Goal: Information Seeking & Learning: Find specific fact

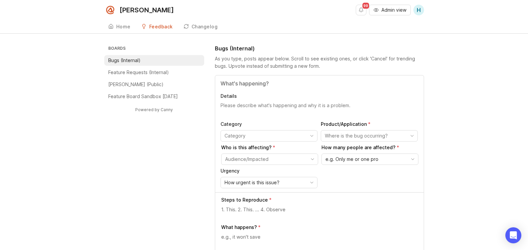
click at [397, 14] on button "Admin view" at bounding box center [390, 10] width 42 height 11
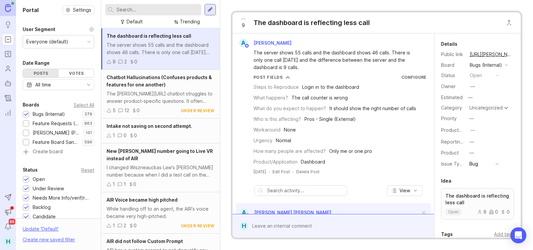
click at [162, 14] on div at bounding box center [153, 9] width 96 height 11
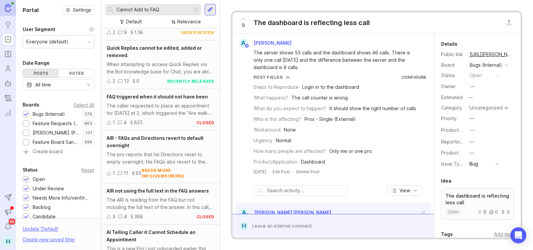
scroll to position [167, 0]
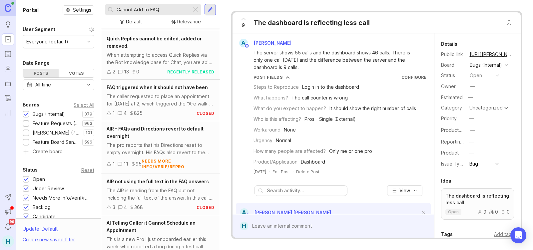
drag, startPoint x: 148, startPoint y: 7, endPoint x: 85, endPoint y: 10, distance: 63.0
click at [85, 10] on div "Portal Settings User Segment Everyone (default) Date Range Posts Votes All time…" at bounding box center [274, 125] width 517 height 250
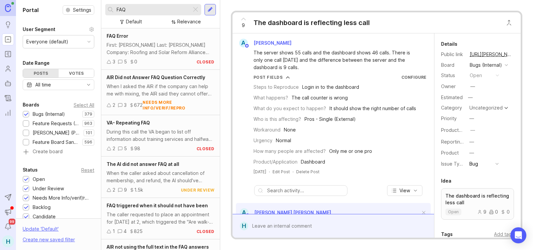
click at [155, 56] on div "First: [PERSON_NAME] Last: [PERSON_NAME] Company: Roofing and Solar Reform Alli…" at bounding box center [161, 48] width 108 height 15
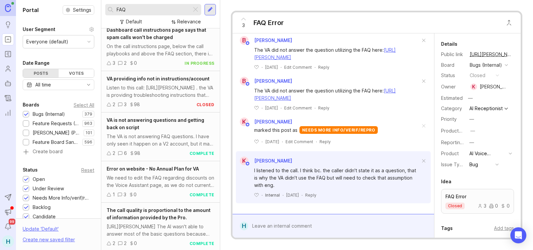
scroll to position [526, 0]
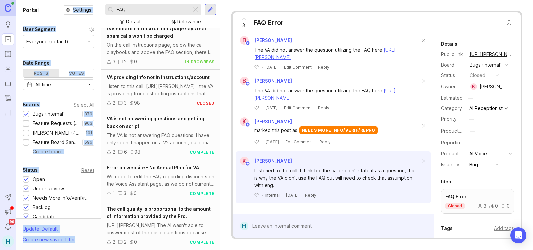
drag, startPoint x: 162, startPoint y: 13, endPoint x: 38, endPoint y: 6, distance: 124.9
click at [38, 6] on div "Portal Settings User Segment Everyone (default) Date Range Posts Votes All time…" at bounding box center [274, 125] width 517 height 250
click at [141, 6] on div "FAQ" at bounding box center [148, 9] width 86 height 11
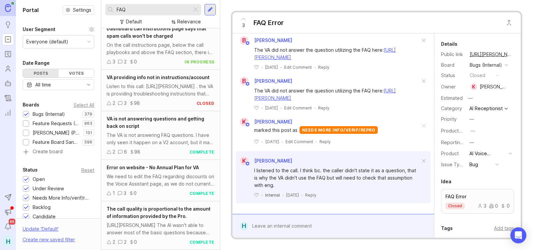
drag, startPoint x: 141, startPoint y: 6, endPoint x: 107, endPoint y: 7, distance: 34.3
click at [107, 7] on div "FAQ" at bounding box center [148, 9] width 86 height 11
click at [143, 5] on div "FAQ" at bounding box center [148, 9] width 86 height 11
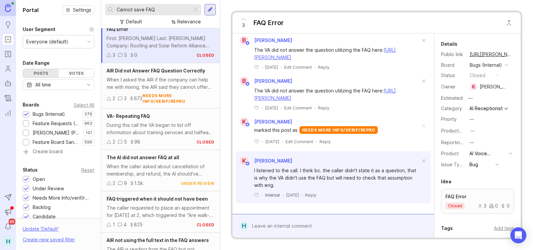
scroll to position [133, 0]
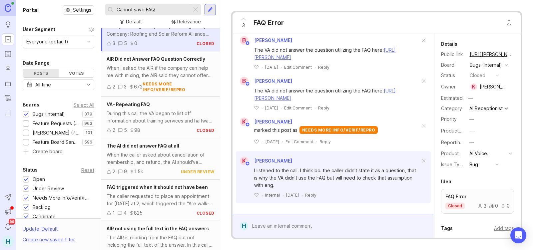
drag, startPoint x: 164, startPoint y: 10, endPoint x: 0, endPoint y: -5, distance: 164.3
click at [0, 0] on html "Ideas Portal Roadmaps Users Autopilot Changelog Reporting Send to Autopilot Ann…" at bounding box center [266, 125] width 533 height 250
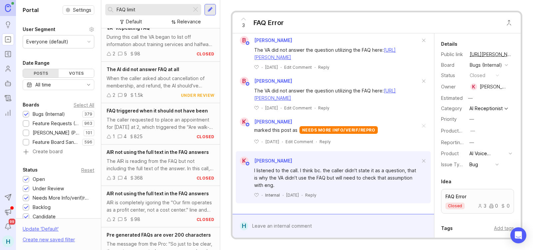
scroll to position [100, 0]
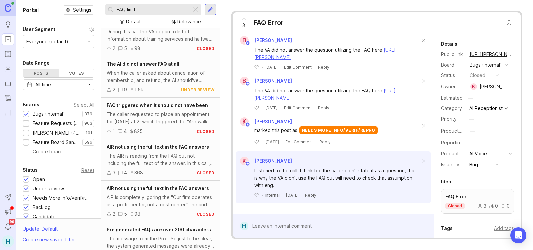
type input "FAQ limit"
